Goal: Register for event/course: Sign up to attend an event or enroll in a course

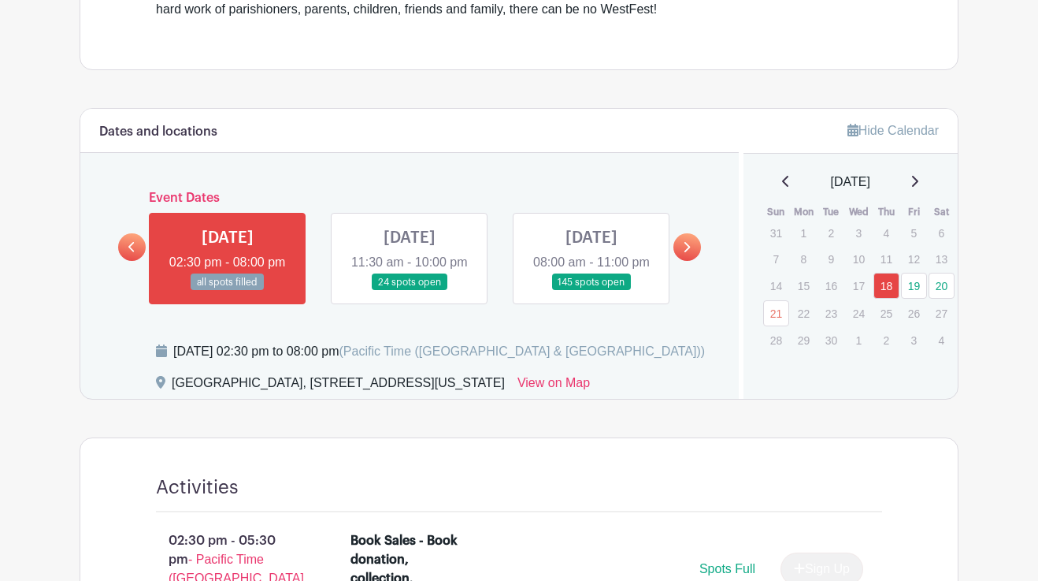
scroll to position [669, 0]
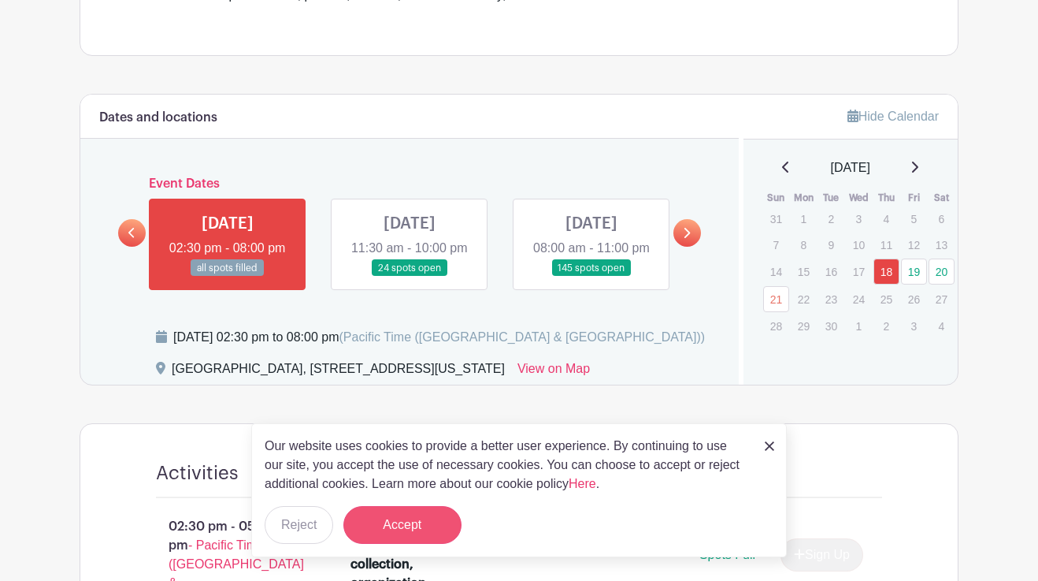
click at [389, 531] on button "Accept" at bounding box center [402, 525] width 118 height 38
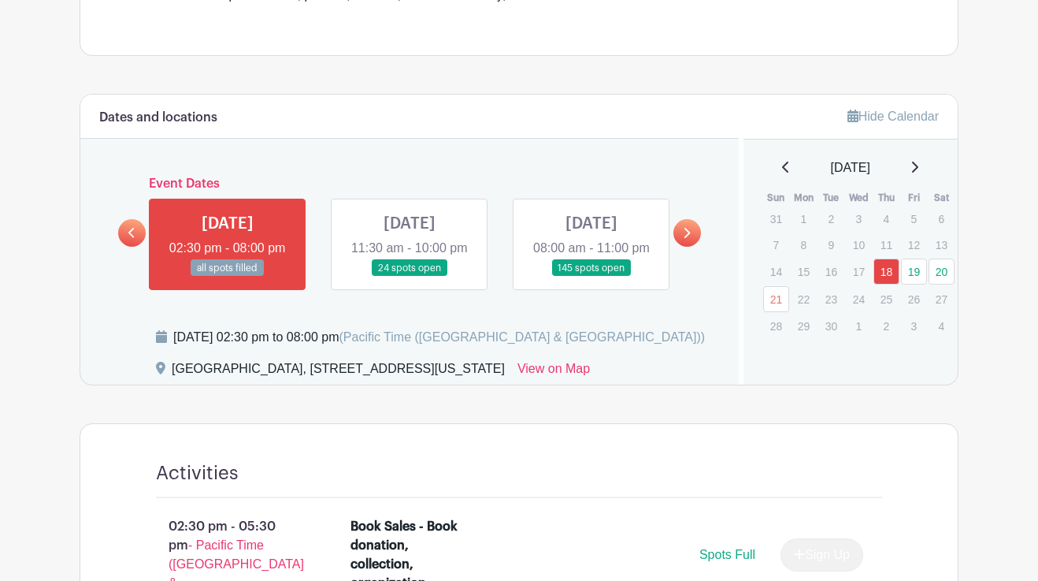
click at [592, 276] on link at bounding box center [592, 276] width 0 height 0
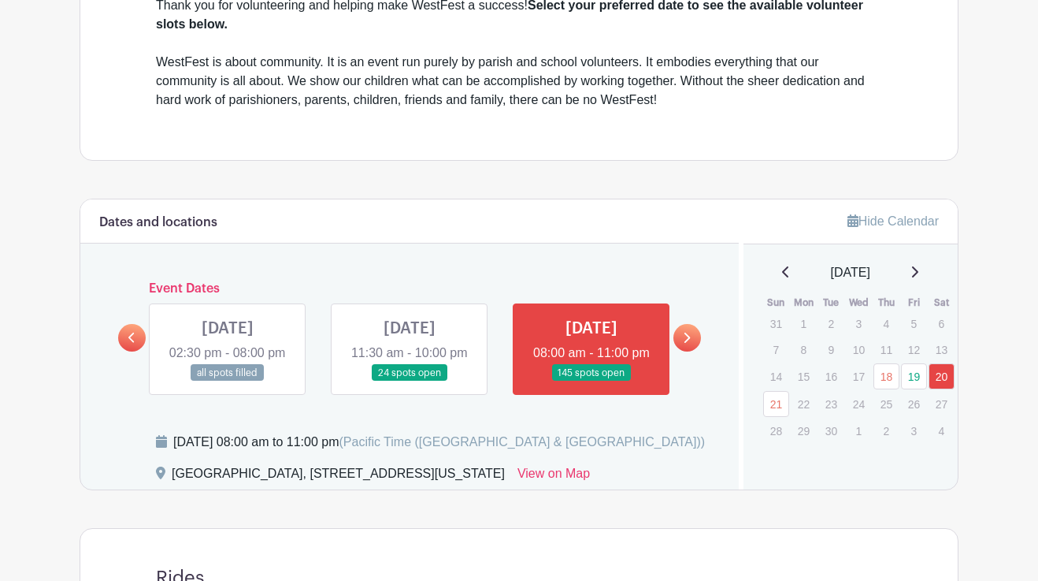
scroll to position [565, 0]
click at [136, 346] on link at bounding box center [132, 337] width 28 height 28
click at [130, 343] on icon at bounding box center [131, 337] width 7 height 12
click at [681, 351] on link at bounding box center [687, 337] width 28 height 28
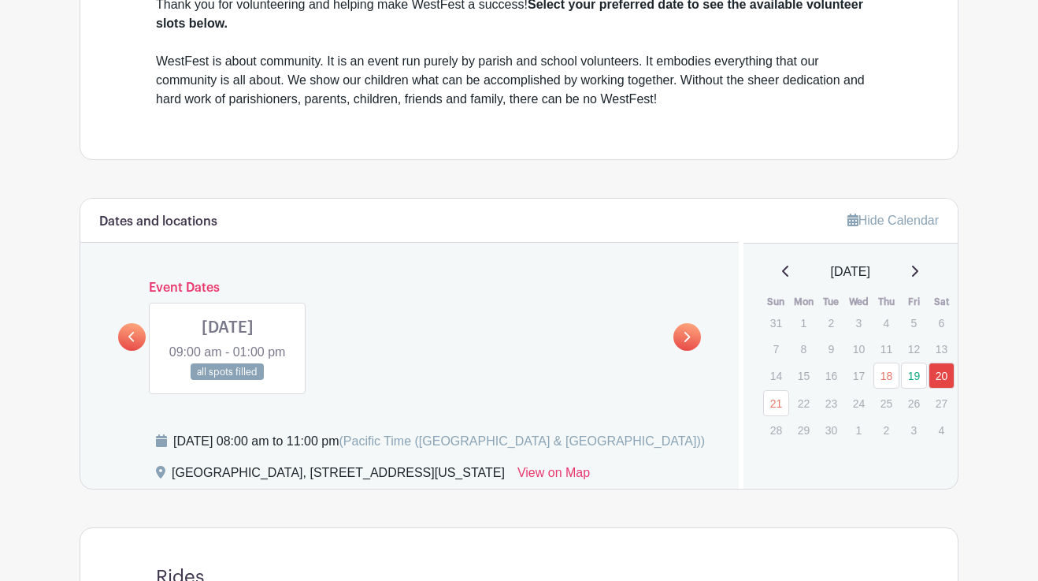
click at [138, 348] on link at bounding box center [132, 337] width 28 height 28
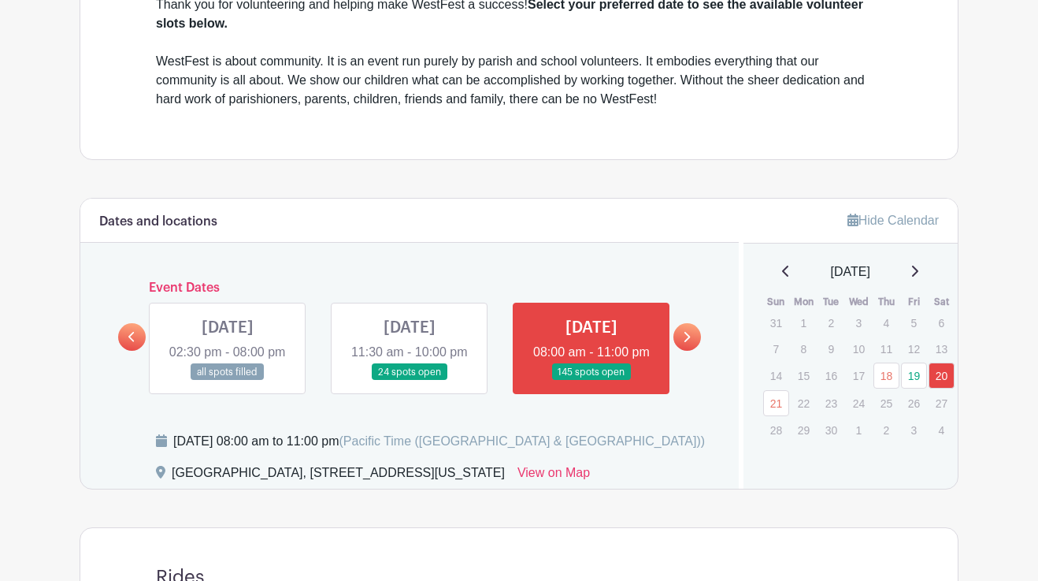
click at [410, 380] on link at bounding box center [410, 380] width 0 height 0
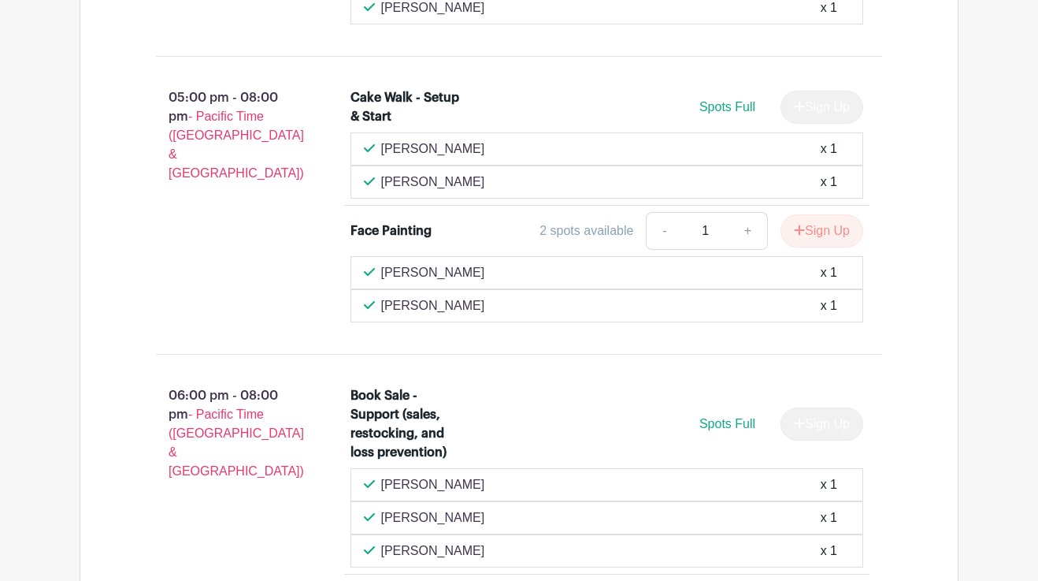
scroll to position [3365, 0]
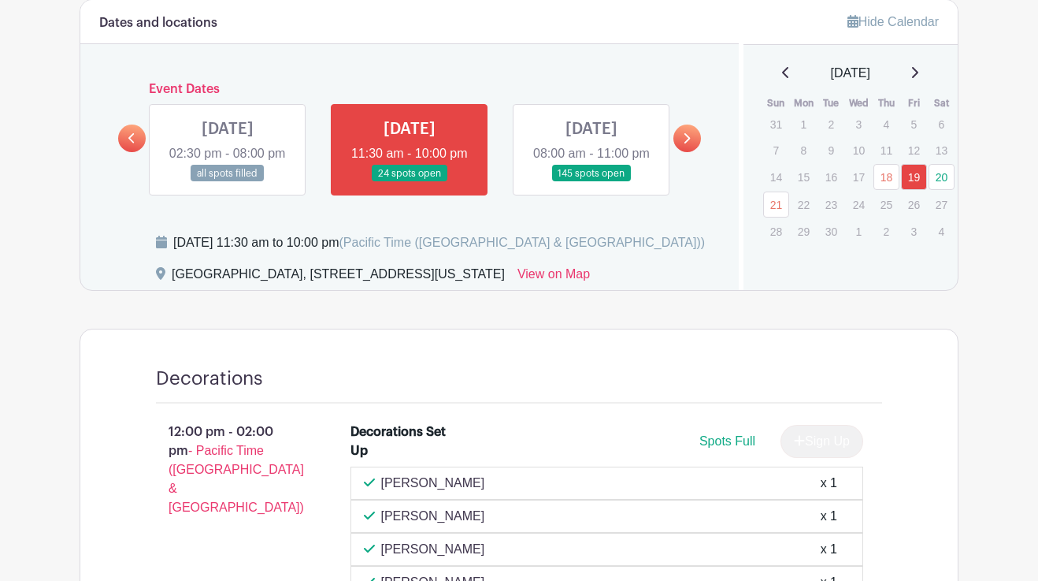
scroll to position [767, 0]
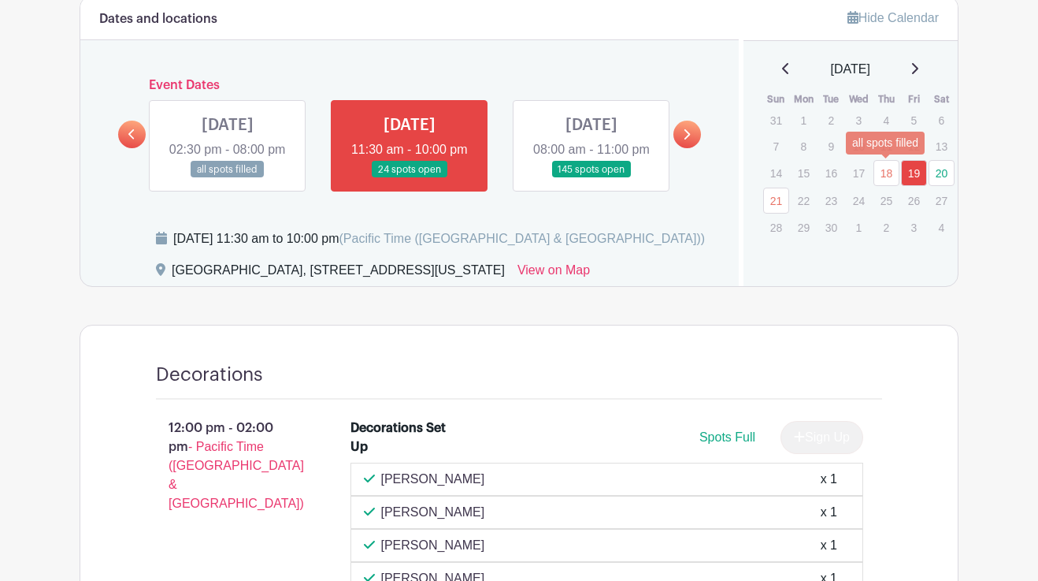
click at [888, 175] on link "18" at bounding box center [887, 173] width 26 height 26
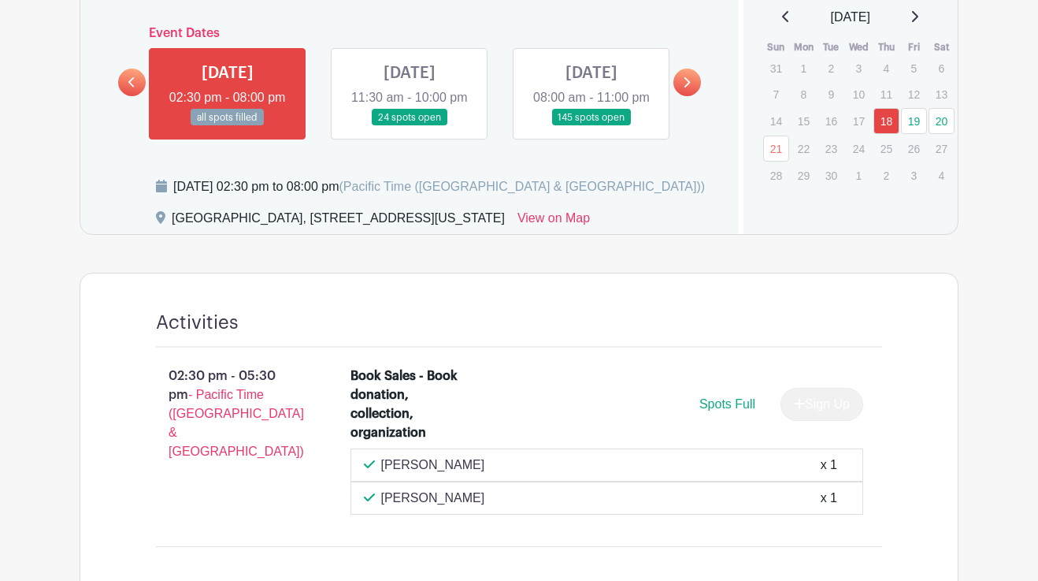
scroll to position [813, 0]
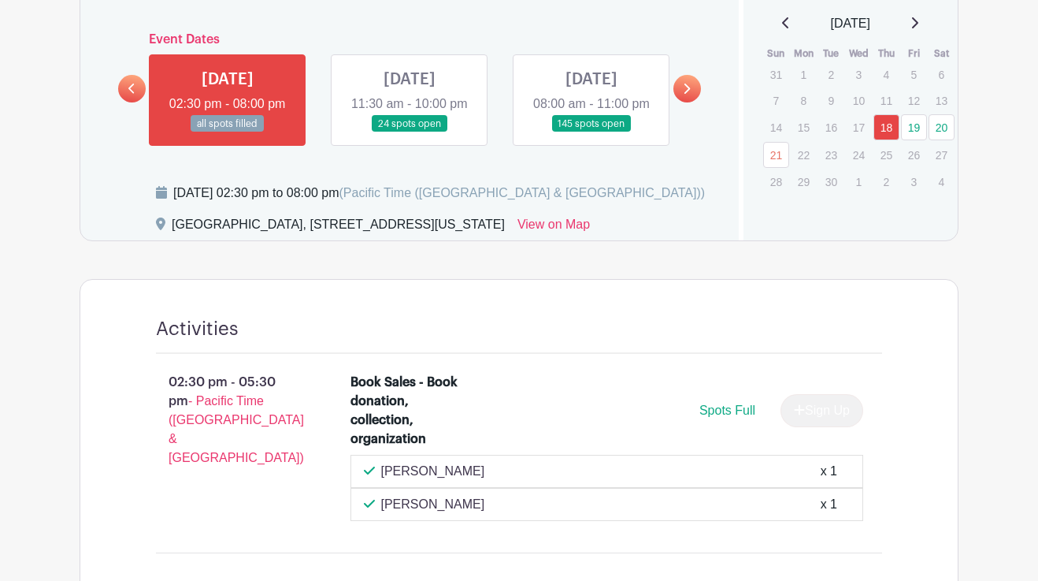
click at [685, 95] on icon at bounding box center [686, 89] width 7 height 12
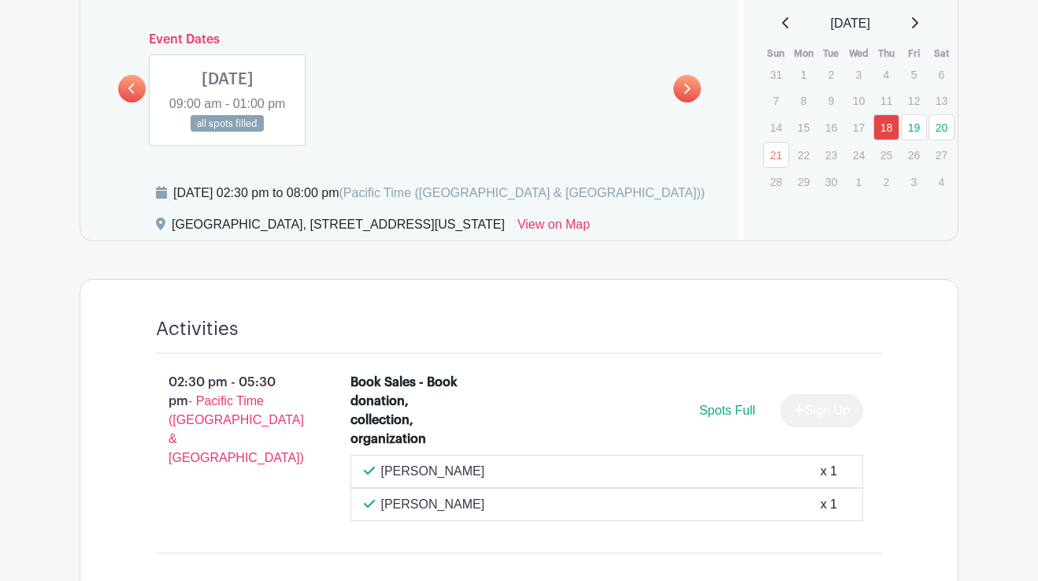
click at [228, 132] on link at bounding box center [228, 132] width 0 height 0
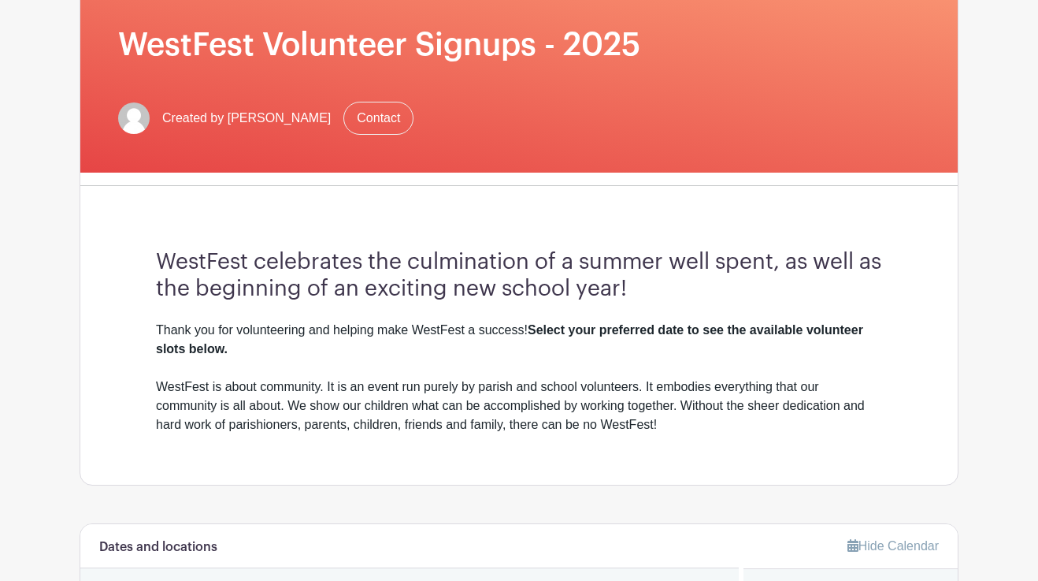
scroll to position [203, 0]
